Goal: Check status: Check status

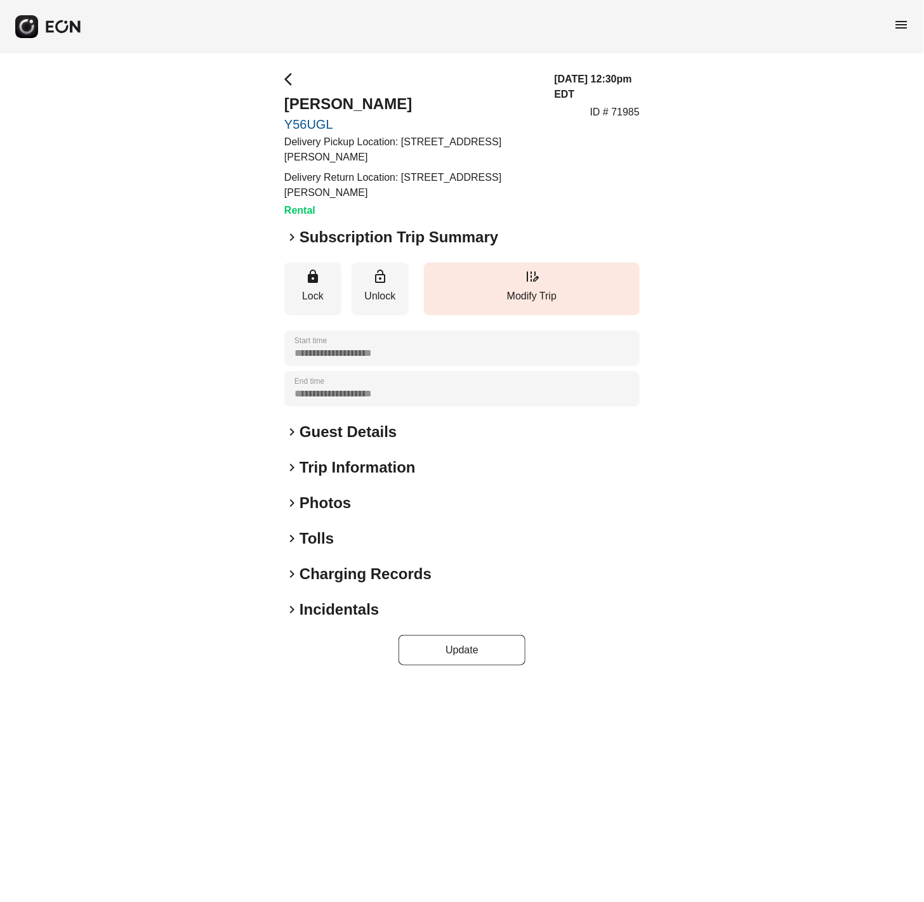
click at [295, 604] on span "keyboard_arrow_right" at bounding box center [291, 609] width 15 height 15
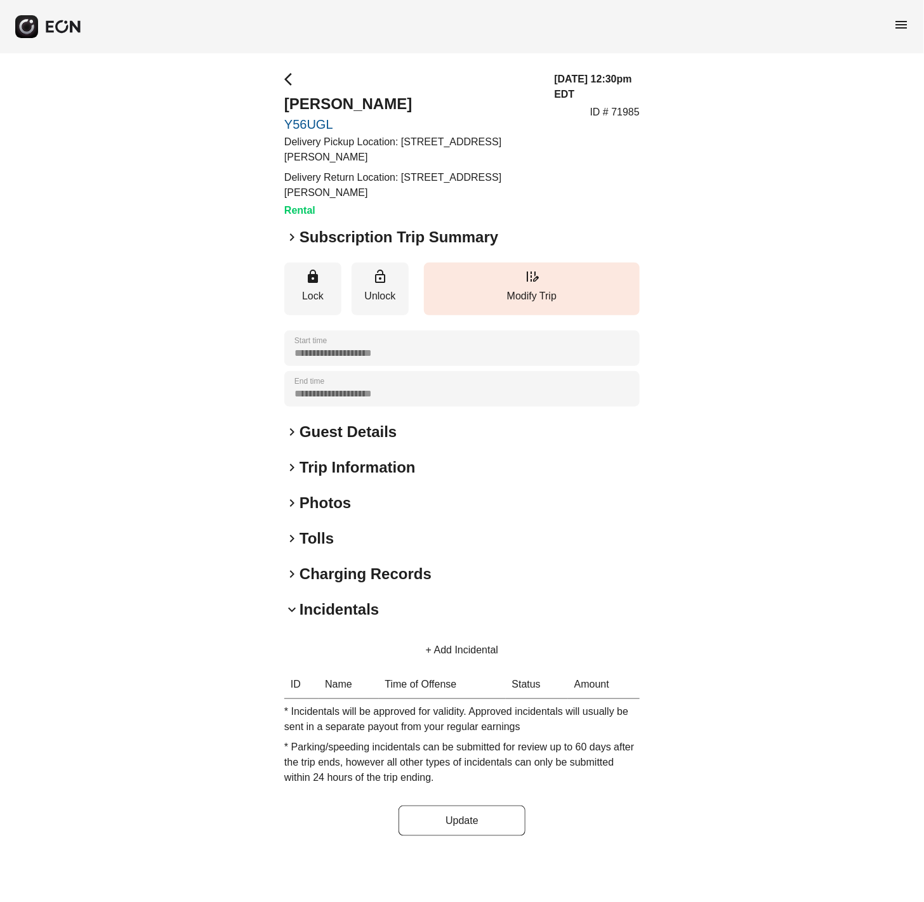
click at [294, 605] on span "keyboard_arrow_down" at bounding box center [291, 609] width 15 height 15
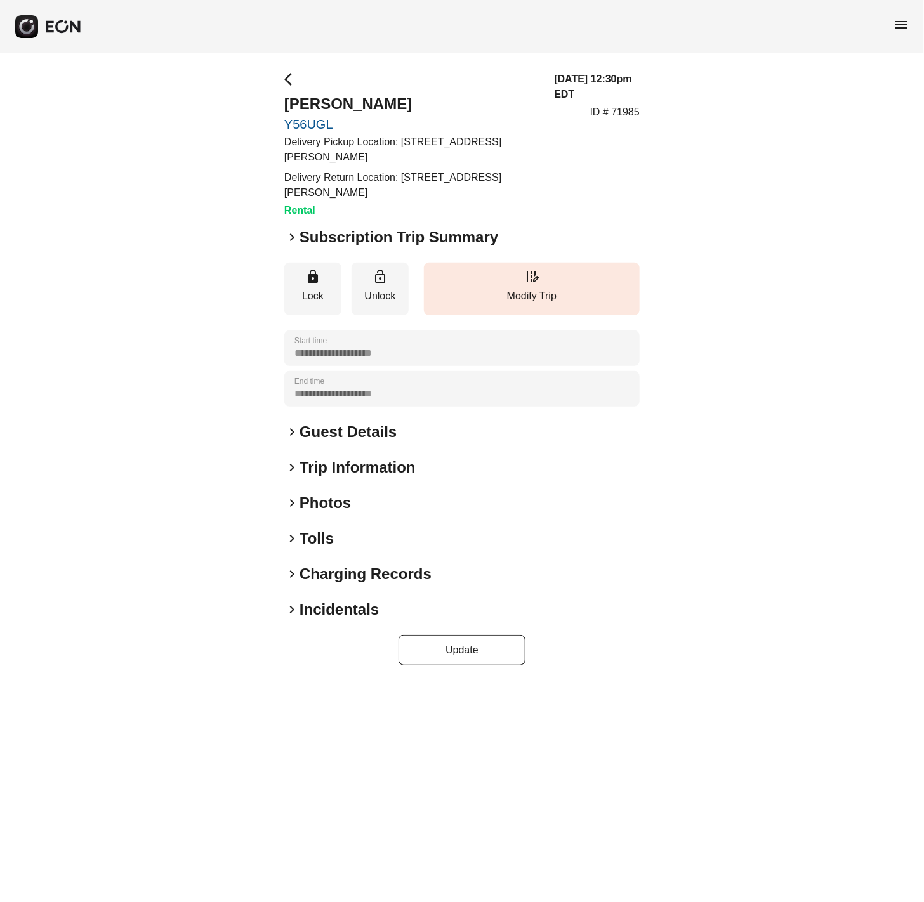
click at [628, 109] on p "ID # 71985" at bounding box center [614, 112] width 49 height 15
copy p "71985"
click at [293, 613] on span "keyboard_arrow_right" at bounding box center [291, 609] width 15 height 15
